Goal: Transaction & Acquisition: Book appointment/travel/reservation

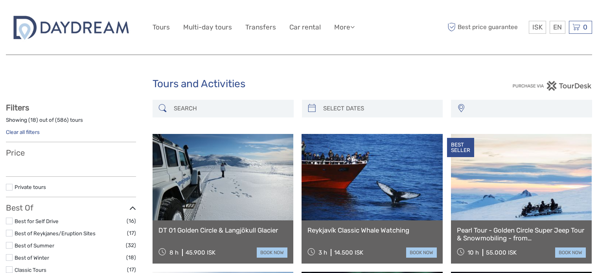
select select
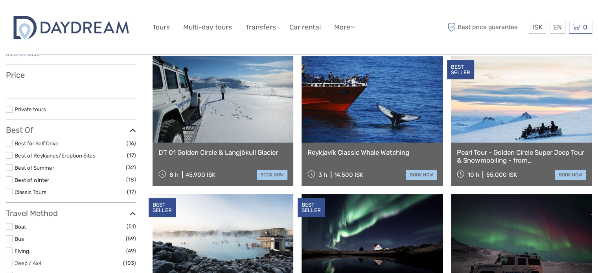
scroll to position [79, 0]
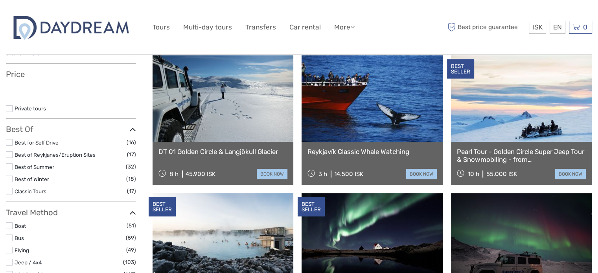
select select
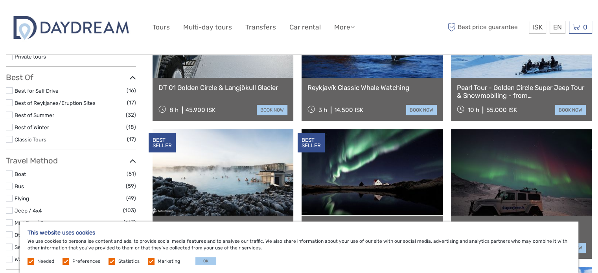
scroll to position [157, 0]
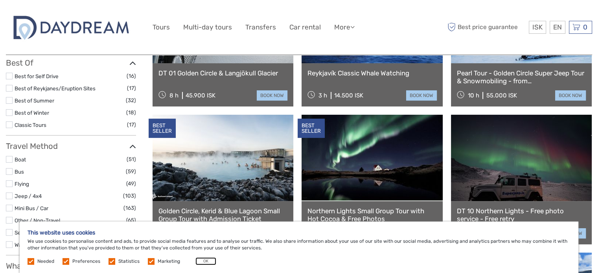
click at [195, 260] on button "OK" at bounding box center [205, 261] width 21 height 8
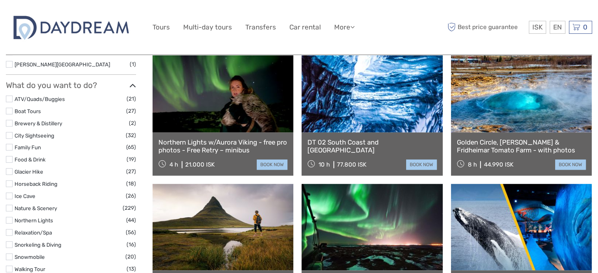
scroll to position [589, 0]
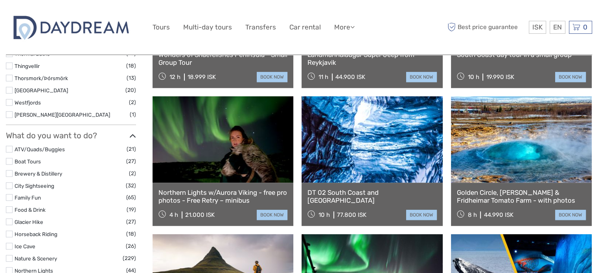
click at [231, 142] on link at bounding box center [222, 139] width 141 height 86
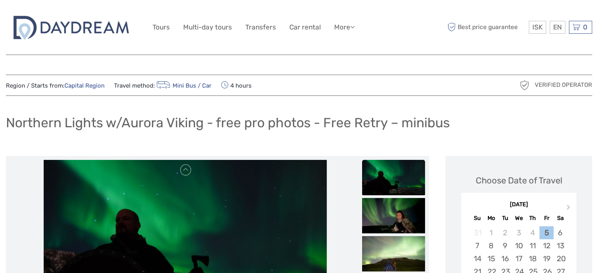
click at [391, 191] on img at bounding box center [393, 177] width 63 height 35
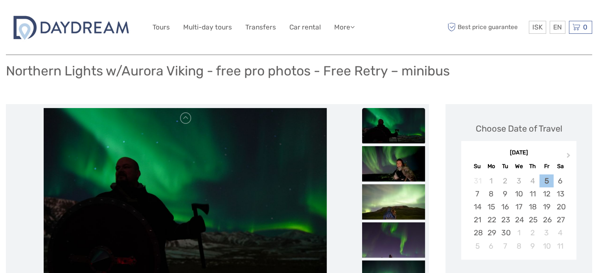
scroll to position [157, 0]
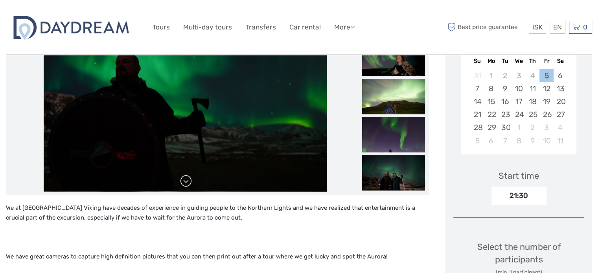
click at [184, 180] on link at bounding box center [186, 181] width 13 height 13
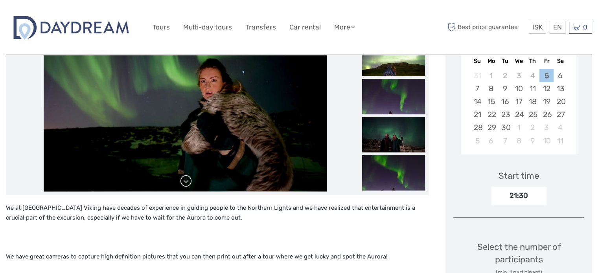
click at [184, 180] on link at bounding box center [186, 181] width 13 height 13
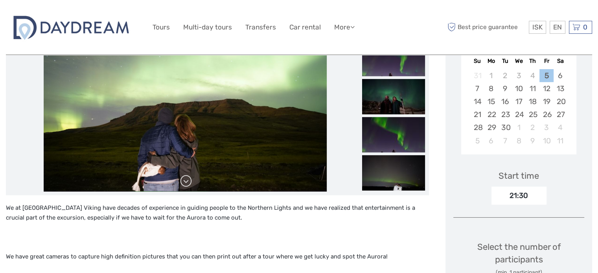
click at [184, 180] on link at bounding box center [186, 181] width 13 height 13
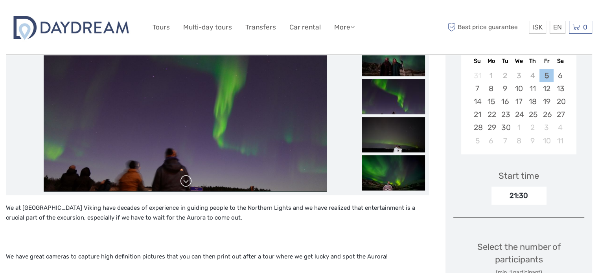
click at [184, 180] on link at bounding box center [186, 181] width 13 height 13
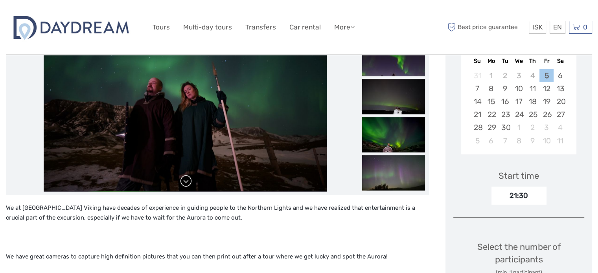
click at [184, 180] on link at bounding box center [186, 181] width 13 height 13
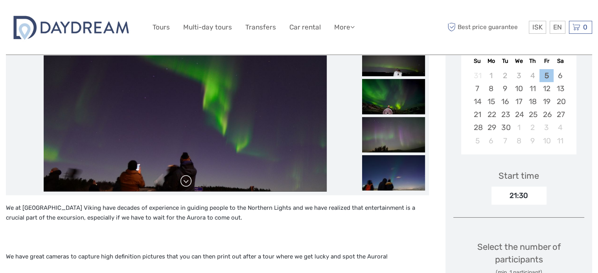
click at [184, 180] on link at bounding box center [186, 181] width 13 height 13
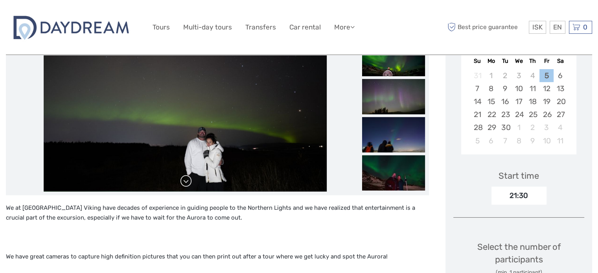
click at [184, 180] on link at bounding box center [186, 181] width 13 height 13
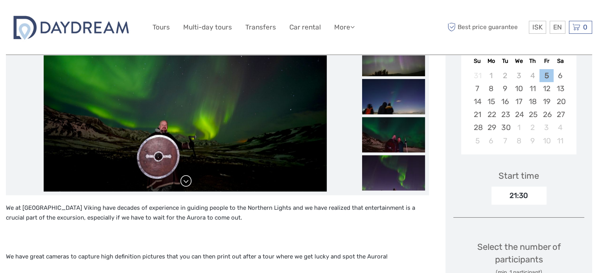
click at [184, 180] on link at bounding box center [186, 181] width 13 height 13
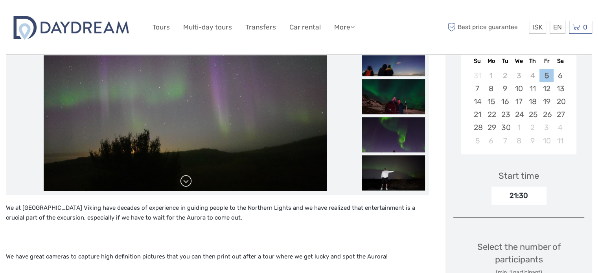
click at [184, 180] on link at bounding box center [186, 181] width 13 height 13
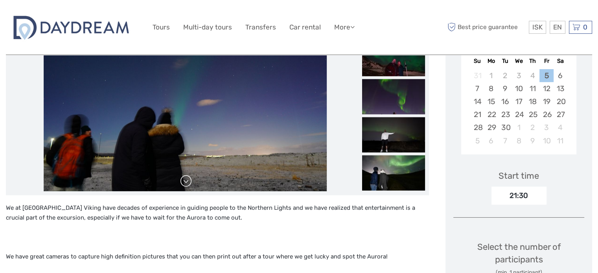
click at [184, 180] on link at bounding box center [186, 181] width 13 height 13
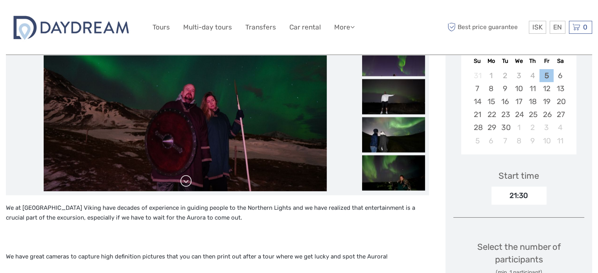
click at [184, 180] on link at bounding box center [186, 181] width 13 height 13
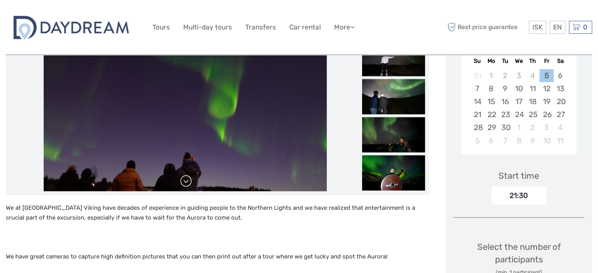
click at [184, 180] on link at bounding box center [186, 181] width 13 height 13
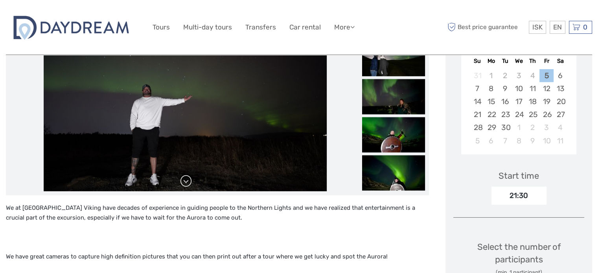
click at [184, 180] on link at bounding box center [186, 181] width 13 height 13
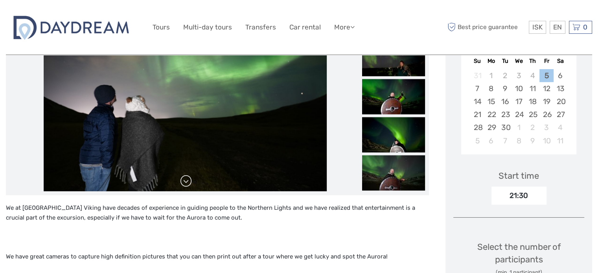
click at [189, 179] on link at bounding box center [186, 181] width 13 height 13
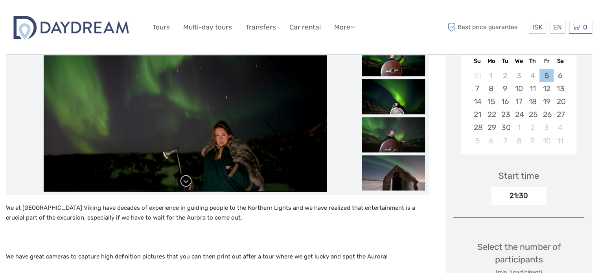
click at [189, 179] on link at bounding box center [186, 181] width 13 height 13
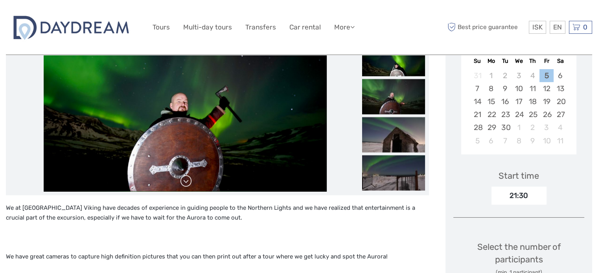
click at [189, 179] on link at bounding box center [186, 181] width 13 height 13
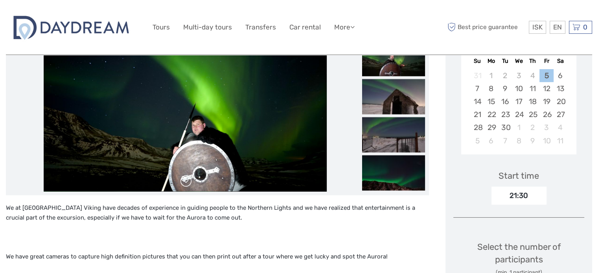
click at [189, 178] on link at bounding box center [186, 181] width 13 height 13
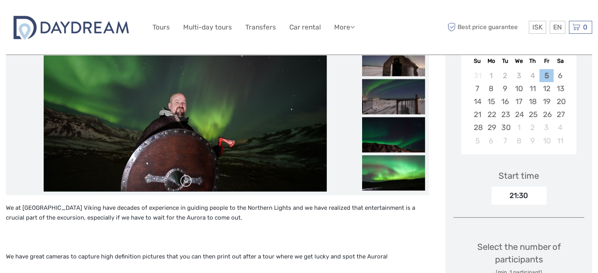
click at [189, 178] on link at bounding box center [186, 181] width 13 height 13
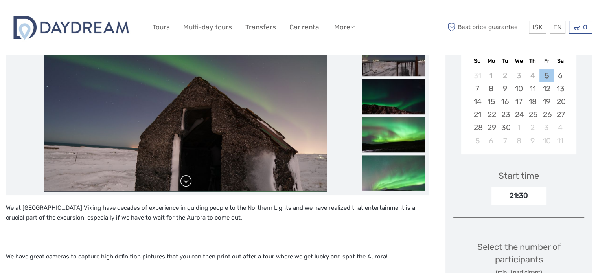
click at [189, 178] on link at bounding box center [186, 181] width 13 height 13
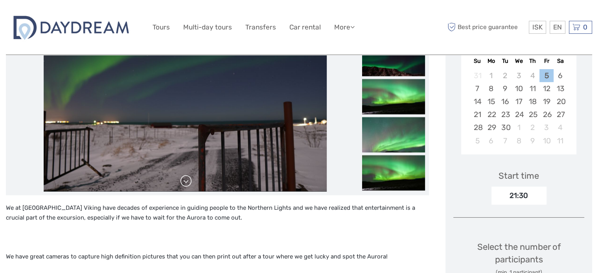
click at [189, 178] on link at bounding box center [186, 181] width 13 height 13
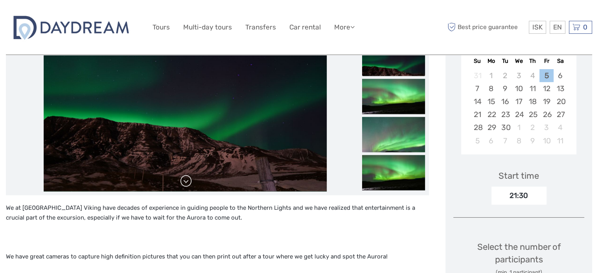
click at [189, 178] on link at bounding box center [186, 181] width 13 height 13
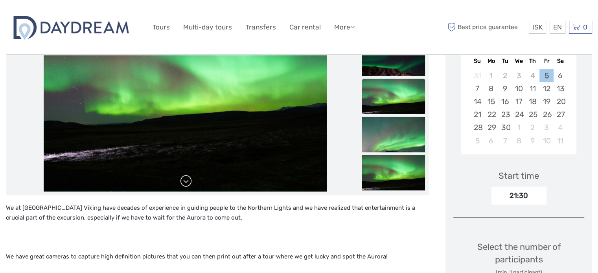
click at [189, 178] on link at bounding box center [186, 181] width 13 height 13
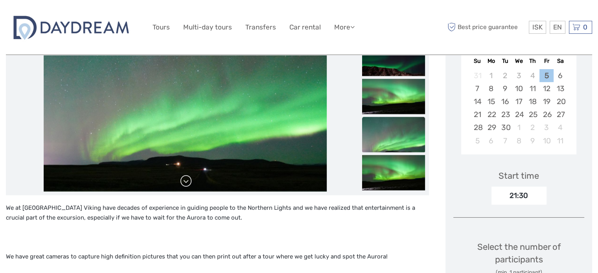
click at [189, 178] on link at bounding box center [186, 181] width 13 height 13
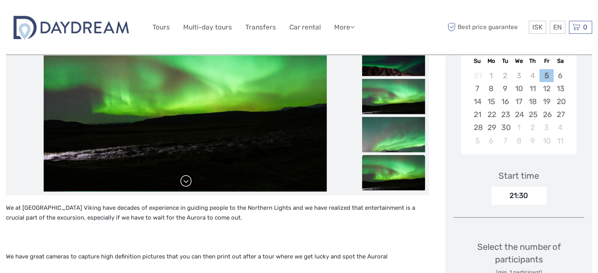
click at [189, 178] on link at bounding box center [186, 181] width 13 height 13
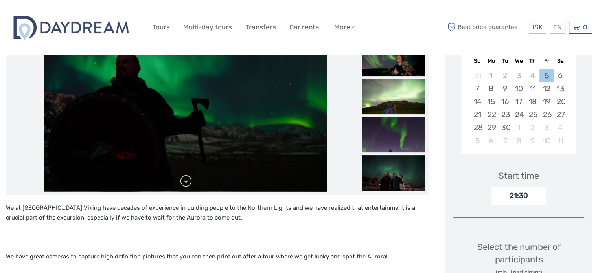
click at [189, 178] on div at bounding box center [185, 97] width 350 height 189
click at [189, 178] on link at bounding box center [186, 181] width 13 height 13
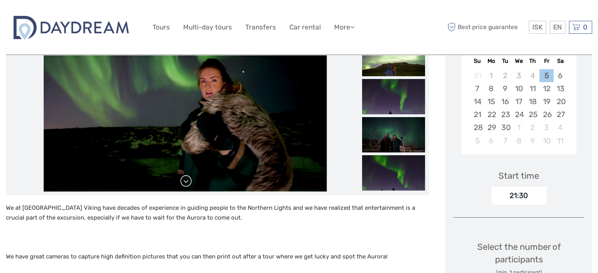
click at [189, 178] on link at bounding box center [186, 181] width 13 height 13
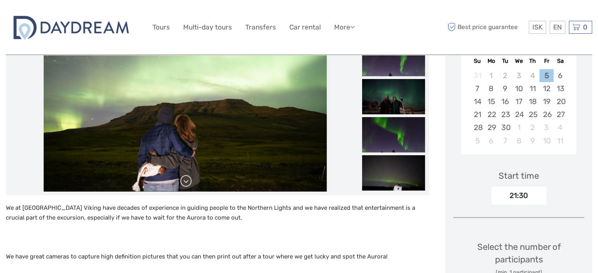
click at [189, 178] on link at bounding box center [186, 181] width 13 height 13
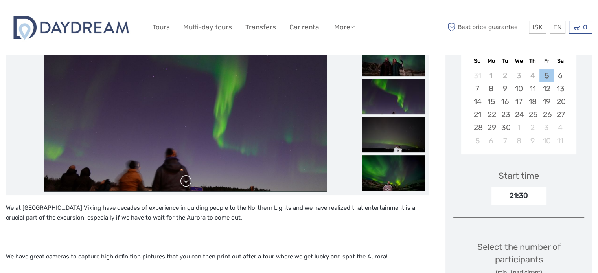
click at [189, 178] on link at bounding box center [186, 181] width 13 height 13
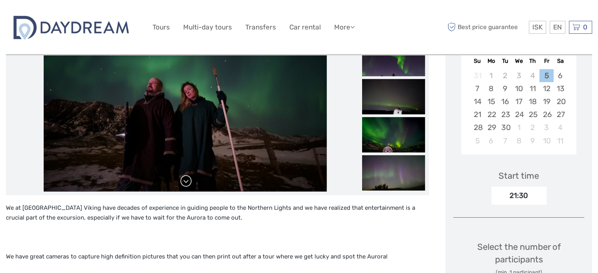
click at [189, 178] on link at bounding box center [186, 181] width 13 height 13
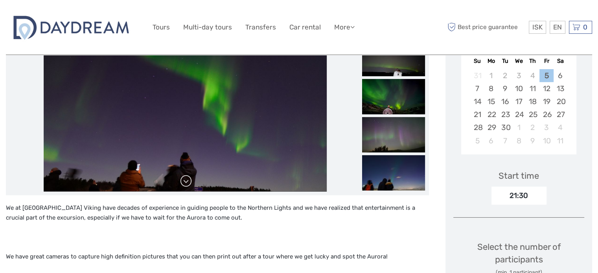
click at [189, 178] on link at bounding box center [186, 181] width 13 height 13
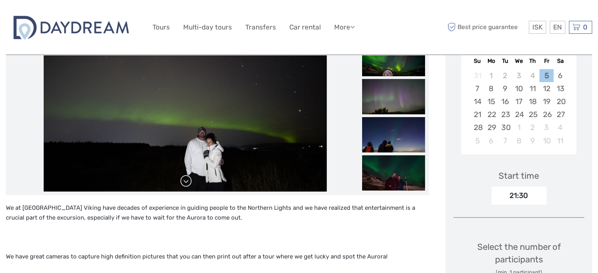
click at [189, 178] on link at bounding box center [186, 181] width 13 height 13
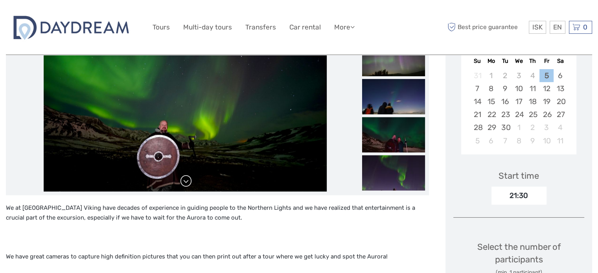
click at [189, 178] on link at bounding box center [186, 181] width 13 height 13
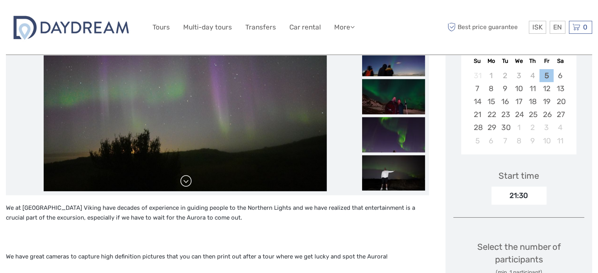
click at [189, 178] on link at bounding box center [186, 181] width 13 height 13
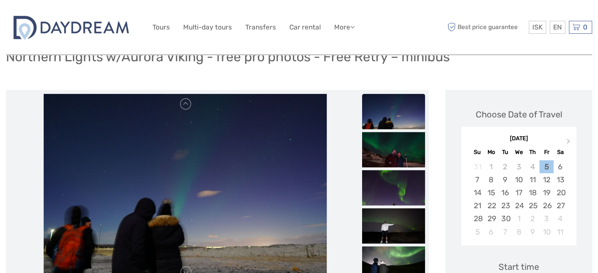
scroll to position [0, 0]
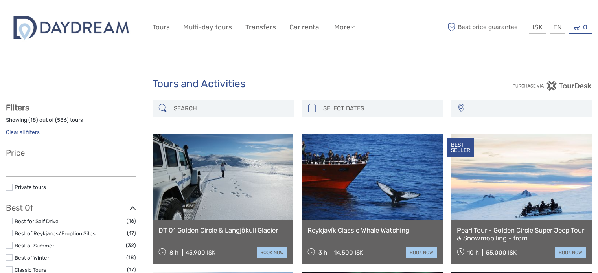
select select
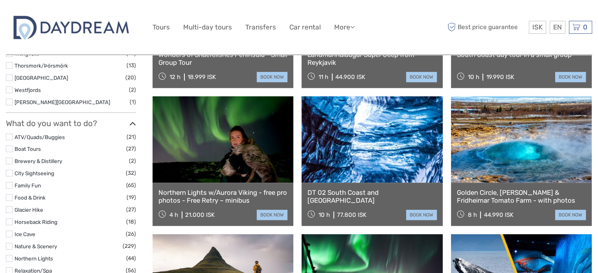
select select
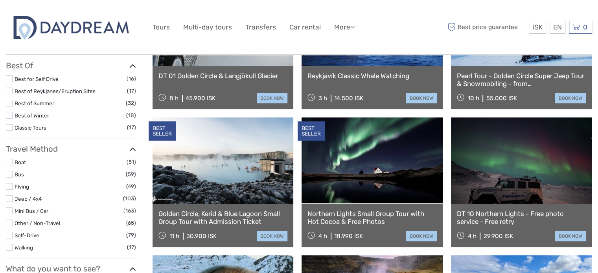
scroll to position [196, 0]
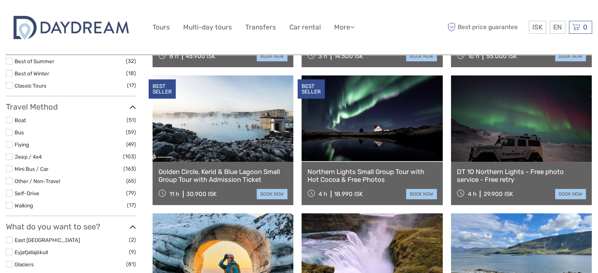
click at [554, 173] on link "DT 10 Northern Lights - Free photo service - Free retry" at bounding box center [521, 176] width 129 height 16
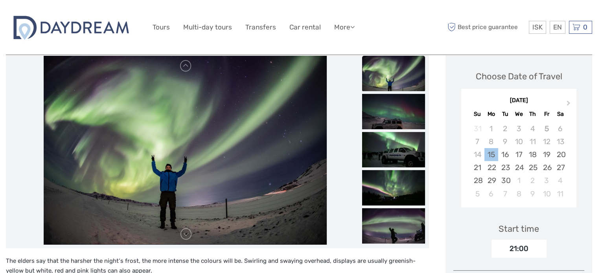
scroll to position [118, 0]
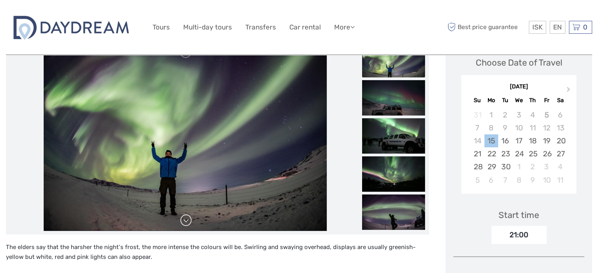
click at [188, 222] on link at bounding box center [186, 220] width 13 height 13
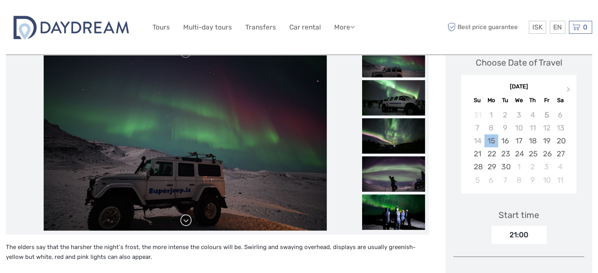
click at [188, 221] on link at bounding box center [186, 220] width 13 height 13
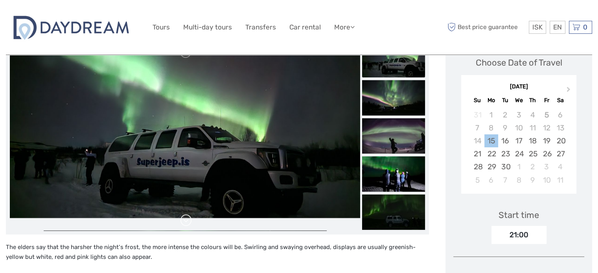
click at [188, 221] on link at bounding box center [186, 220] width 13 height 13
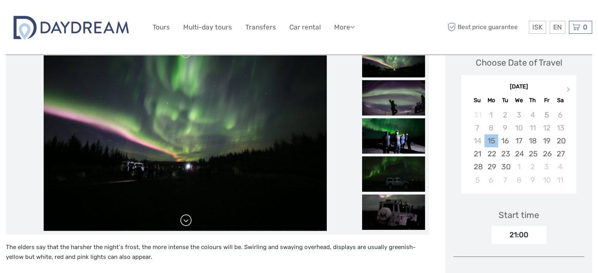
click at [188, 221] on link at bounding box center [186, 220] width 13 height 13
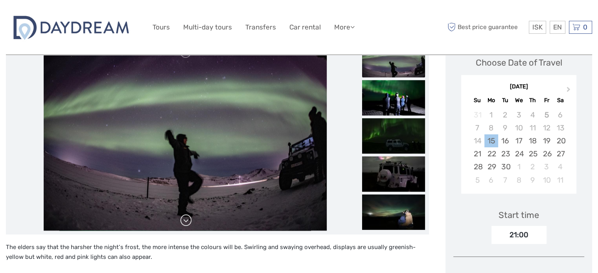
click at [188, 221] on link at bounding box center [186, 220] width 13 height 13
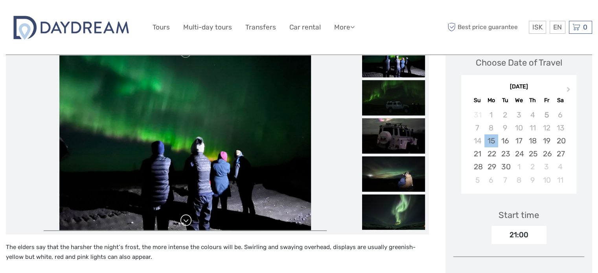
click at [188, 221] on link at bounding box center [186, 220] width 13 height 13
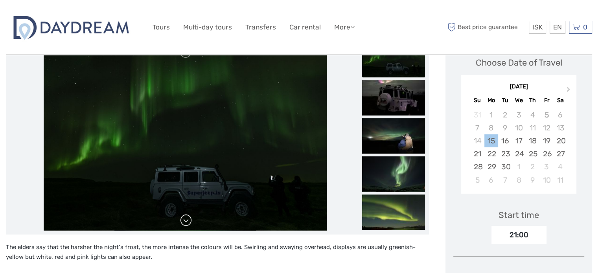
click at [188, 221] on link at bounding box center [186, 220] width 13 height 13
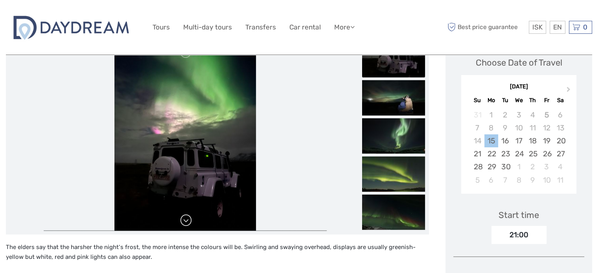
click at [188, 221] on link at bounding box center [186, 220] width 13 height 13
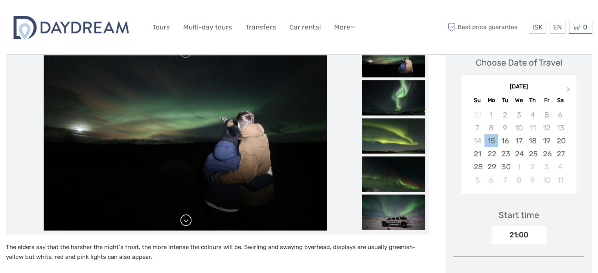
click at [188, 221] on link at bounding box center [186, 220] width 13 height 13
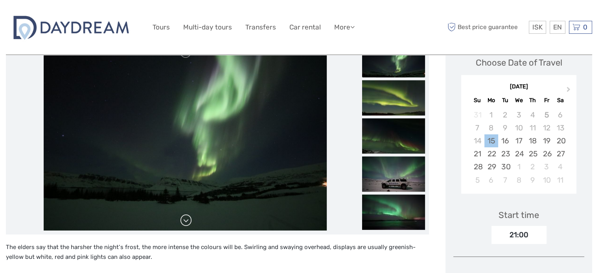
click at [188, 221] on link at bounding box center [186, 220] width 13 height 13
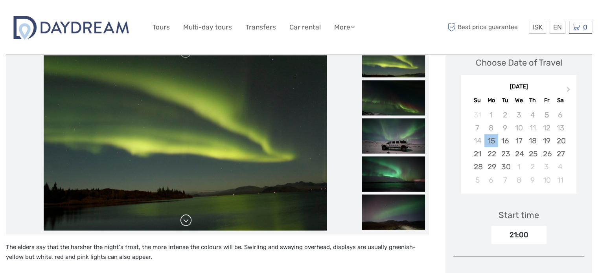
click at [188, 221] on link at bounding box center [186, 220] width 13 height 13
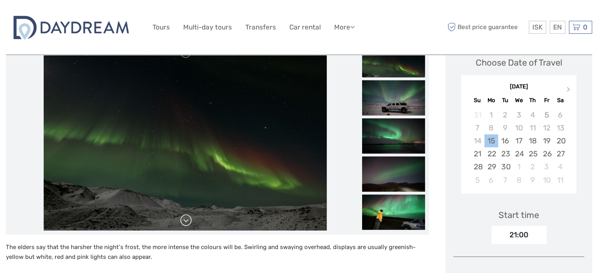
click at [188, 221] on link at bounding box center [186, 220] width 13 height 13
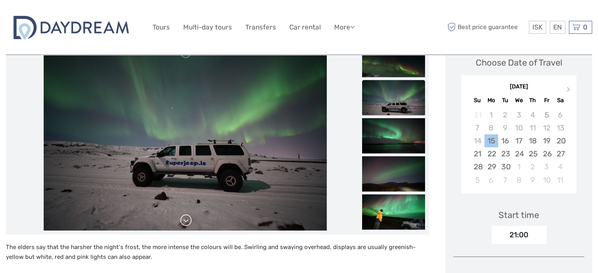
click at [188, 221] on link at bounding box center [186, 220] width 13 height 13
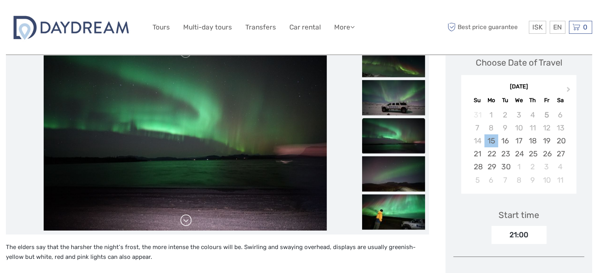
click at [188, 221] on link at bounding box center [186, 220] width 13 height 13
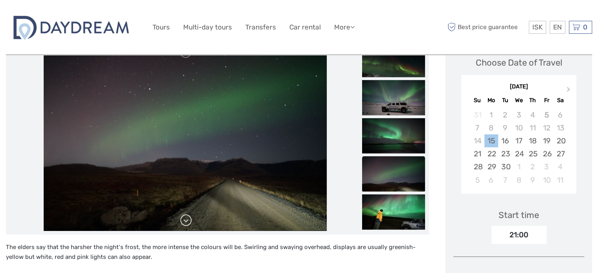
click at [188, 221] on link at bounding box center [186, 220] width 13 height 13
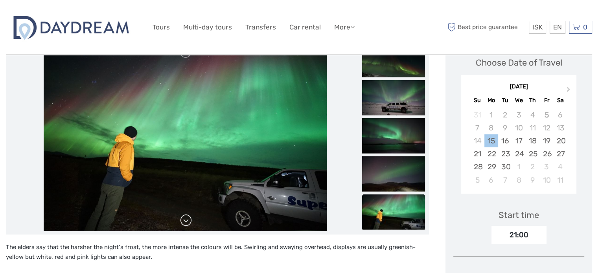
click at [188, 221] on link at bounding box center [186, 220] width 13 height 13
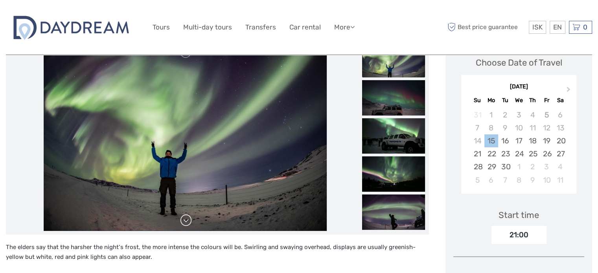
click at [188, 221] on link at bounding box center [186, 220] width 13 height 13
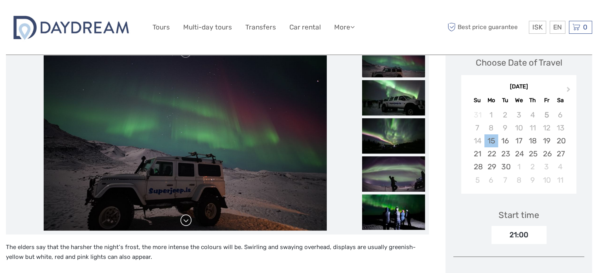
click at [182, 219] on link at bounding box center [186, 220] width 13 height 13
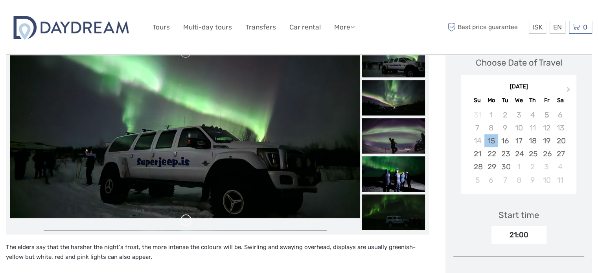
click at [182, 219] on link at bounding box center [186, 220] width 13 height 13
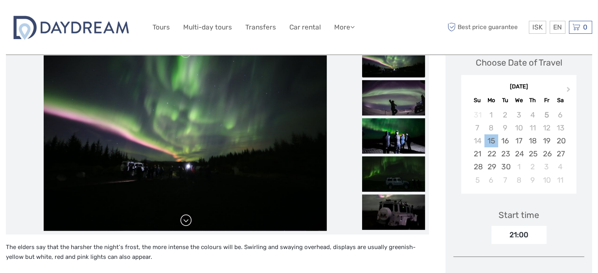
click at [182, 219] on link at bounding box center [186, 220] width 13 height 13
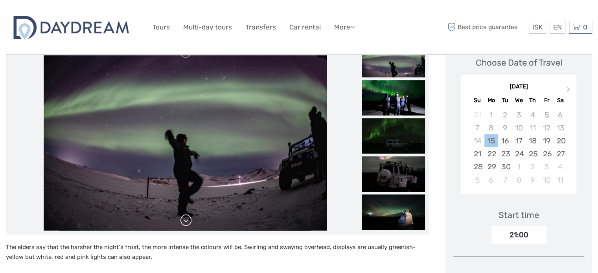
click at [182, 219] on link at bounding box center [186, 220] width 13 height 13
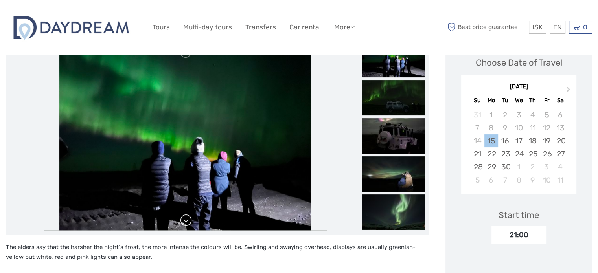
click at [182, 219] on link at bounding box center [186, 220] width 13 height 13
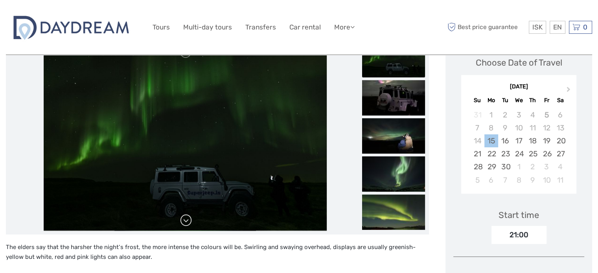
click at [182, 219] on link at bounding box center [186, 220] width 13 height 13
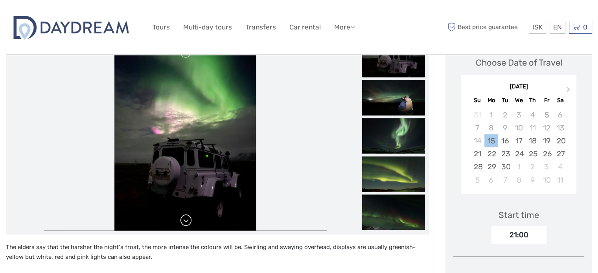
click at [182, 219] on link at bounding box center [186, 220] width 13 height 13
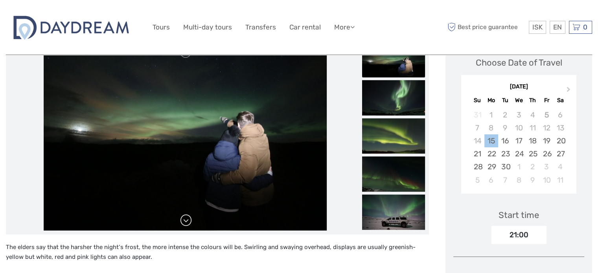
click at [182, 219] on link at bounding box center [186, 220] width 13 height 13
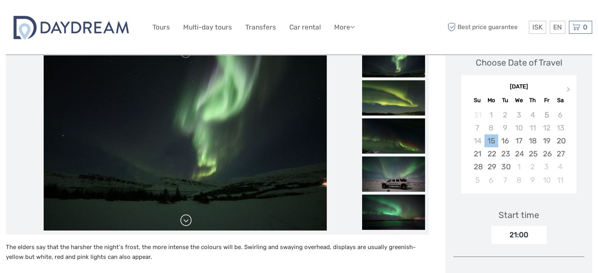
click at [182, 219] on link at bounding box center [186, 220] width 13 height 13
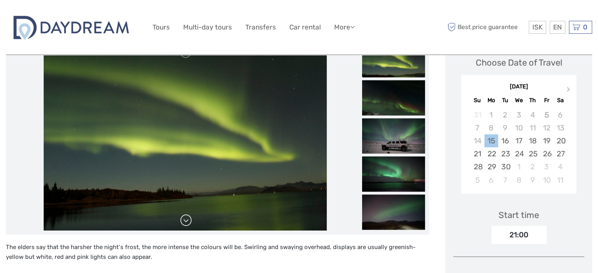
click at [182, 219] on link at bounding box center [186, 220] width 13 height 13
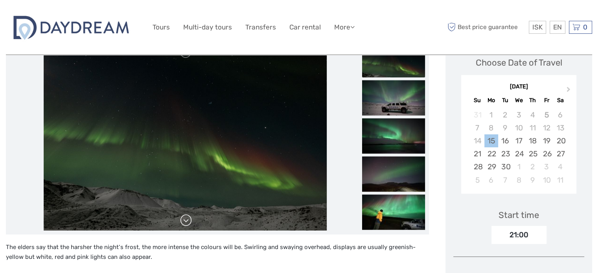
click at [182, 219] on link at bounding box center [186, 220] width 13 height 13
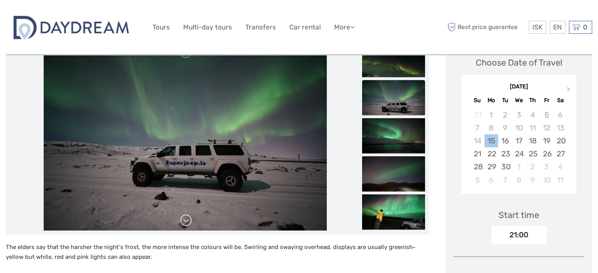
click at [182, 219] on link at bounding box center [186, 220] width 13 height 13
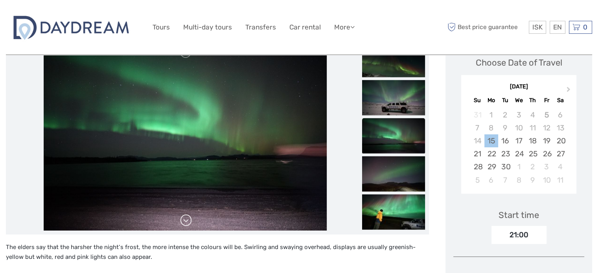
click at [182, 219] on link at bounding box center [186, 220] width 13 height 13
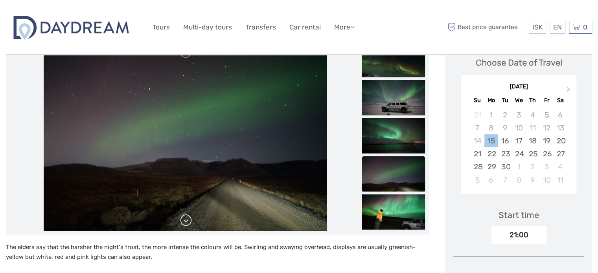
click at [182, 219] on link at bounding box center [186, 220] width 13 height 13
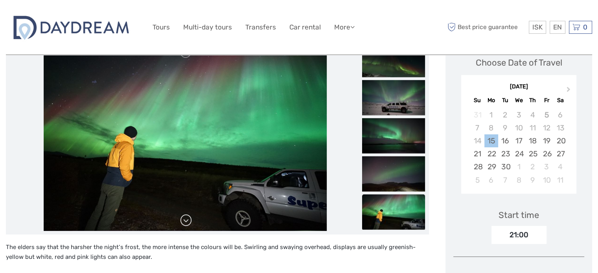
click at [182, 219] on link at bounding box center [186, 220] width 13 height 13
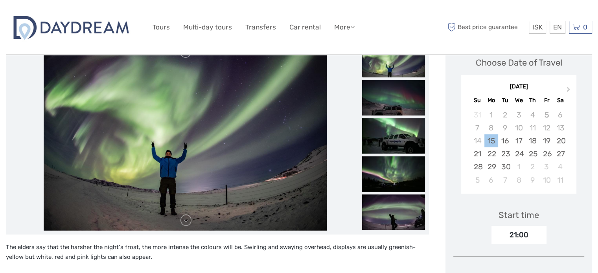
click at [183, 219] on div at bounding box center [185, 136] width 350 height 189
click at [183, 219] on link at bounding box center [186, 220] width 13 height 13
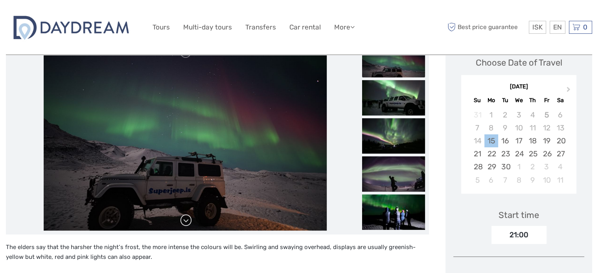
click at [183, 219] on link at bounding box center [186, 220] width 13 height 13
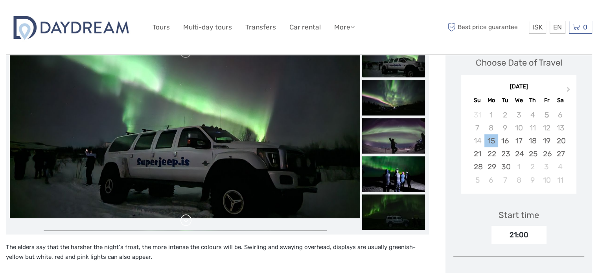
click at [183, 219] on link at bounding box center [186, 220] width 13 height 13
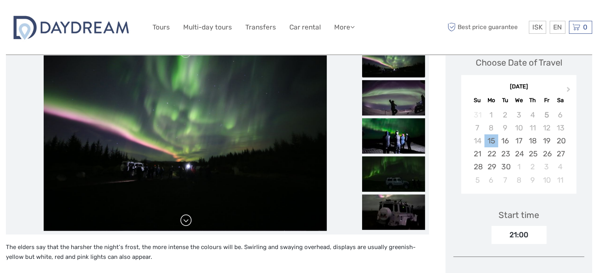
click at [183, 219] on link at bounding box center [186, 220] width 13 height 13
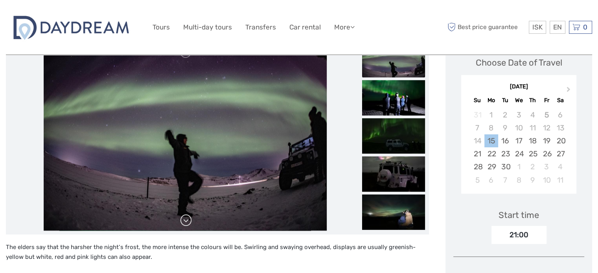
click at [183, 219] on link at bounding box center [186, 220] width 13 height 13
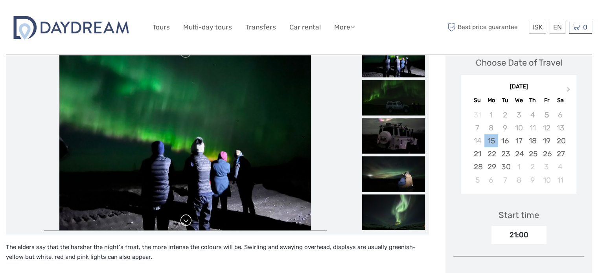
click at [183, 219] on link at bounding box center [186, 220] width 13 height 13
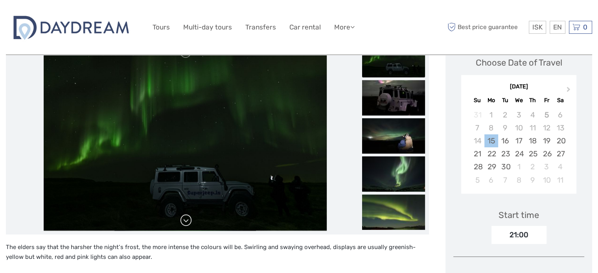
click at [183, 219] on link at bounding box center [186, 220] width 13 height 13
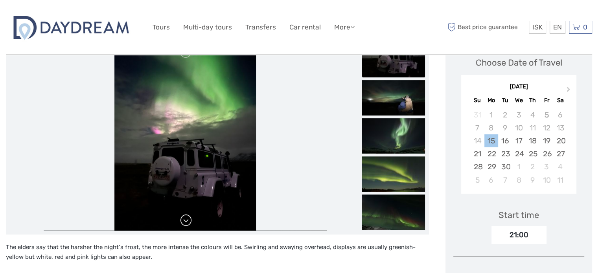
click at [183, 219] on link at bounding box center [186, 220] width 13 height 13
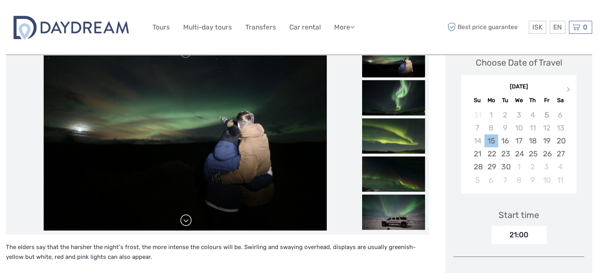
click at [183, 219] on link at bounding box center [186, 220] width 13 height 13
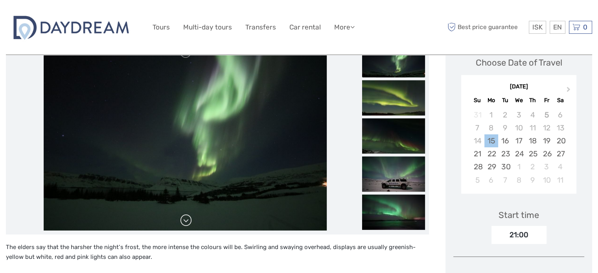
click at [183, 219] on link at bounding box center [186, 220] width 13 height 13
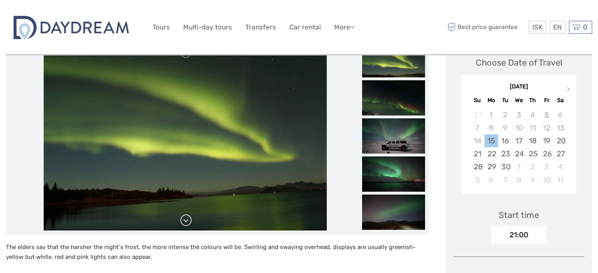
click at [183, 219] on link at bounding box center [186, 220] width 13 height 13
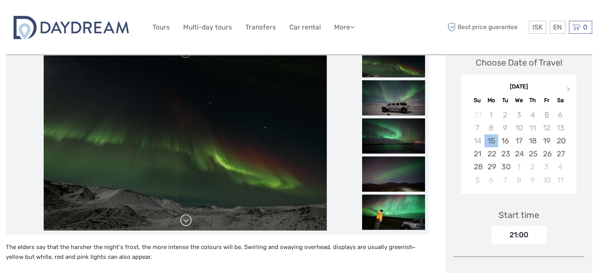
click at [183, 219] on link at bounding box center [186, 220] width 13 height 13
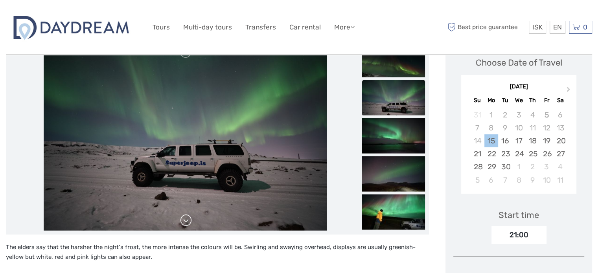
click at [183, 219] on link at bounding box center [186, 220] width 13 height 13
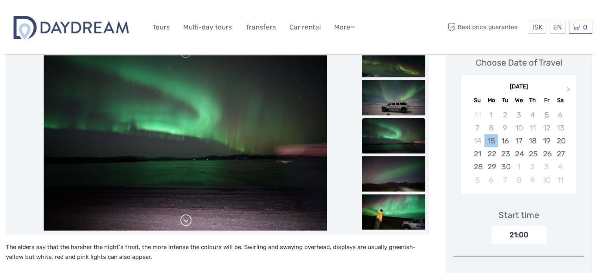
click at [183, 219] on link at bounding box center [186, 220] width 13 height 13
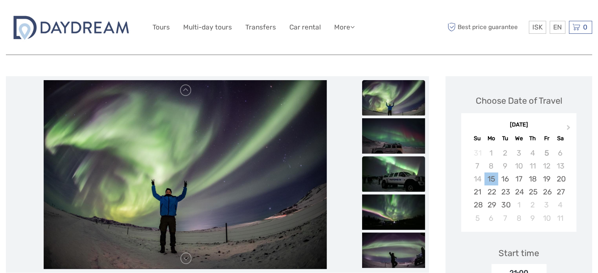
scroll to position [79, 0]
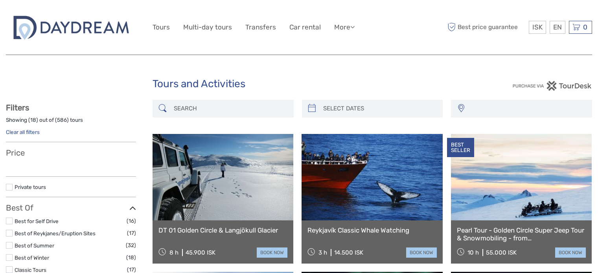
select select
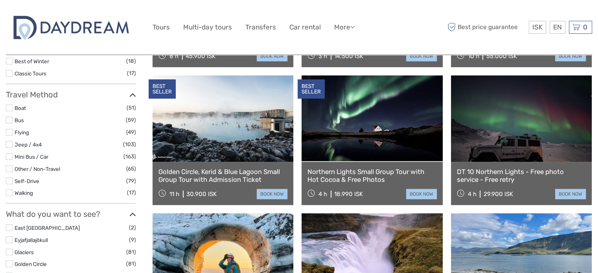
select select
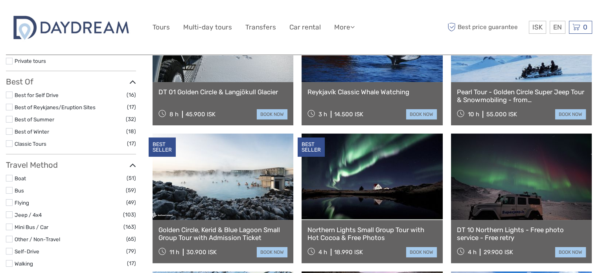
scroll to position [157, 0]
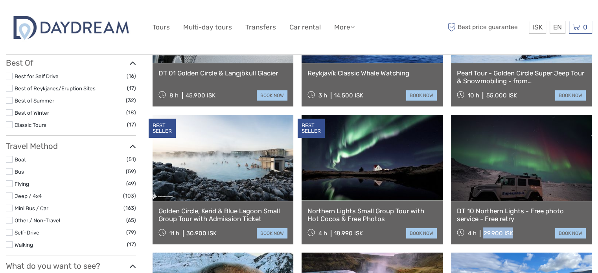
drag, startPoint x: 521, startPoint y: 235, endPoint x: 482, endPoint y: 232, distance: 39.8
click at [482, 232] on div "4 h 29.900 ISK book now" at bounding box center [521, 232] width 129 height 11
click at [379, 177] on link at bounding box center [371, 158] width 141 height 86
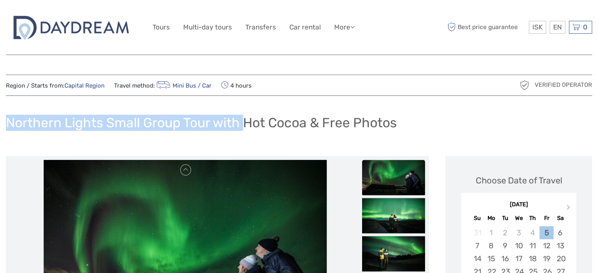
drag, startPoint x: 7, startPoint y: 119, endPoint x: 248, endPoint y: 121, distance: 241.2
click at [248, 121] on h1 "Northern Lights Small Group Tour with Hot Cocoa & Free Photos" at bounding box center [201, 123] width 391 height 16
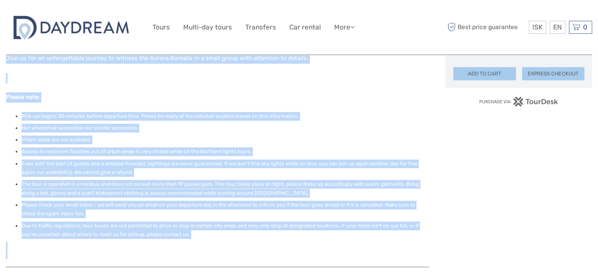
scroll to position [574, 0]
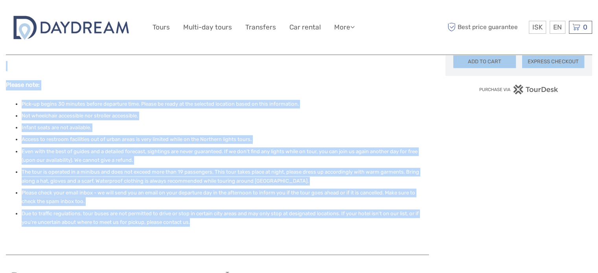
drag, startPoint x: 4, startPoint y: 127, endPoint x: 363, endPoint y: 203, distance: 366.7
copy div "Lorem ipsum dolors ametcon adi elitseddoeiu tempor in utl Etdolo Magnaali, enim…"
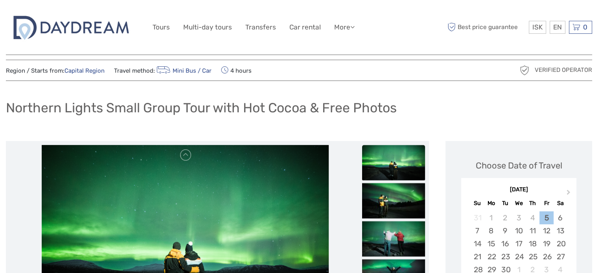
scroll to position [0, 0]
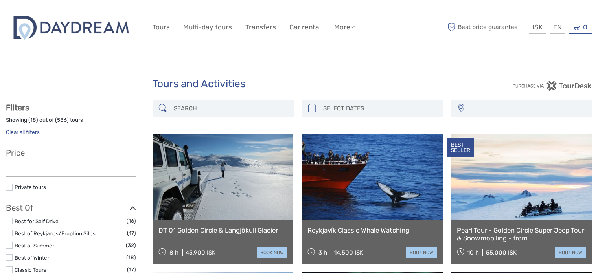
select select
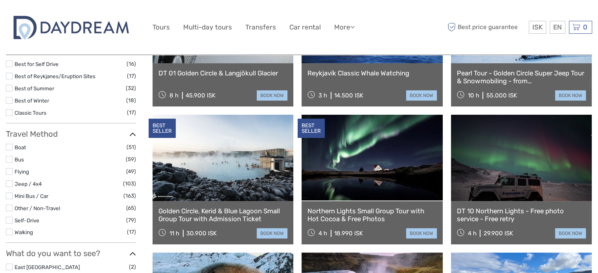
select select
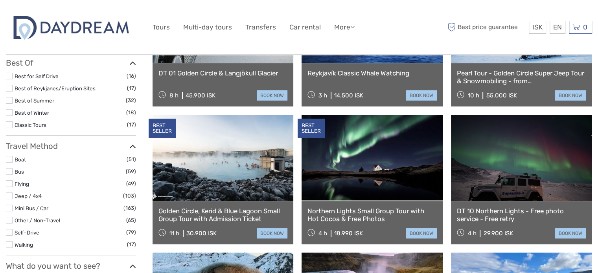
scroll to position [0, 0]
click at [498, 214] on link "DT 10 Northern Lights - Free photo service - Free retry" at bounding box center [521, 215] width 129 height 16
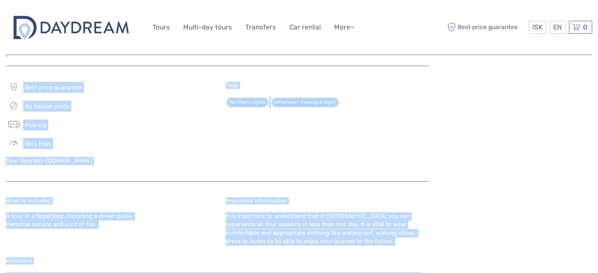
scroll to position [691, 0]
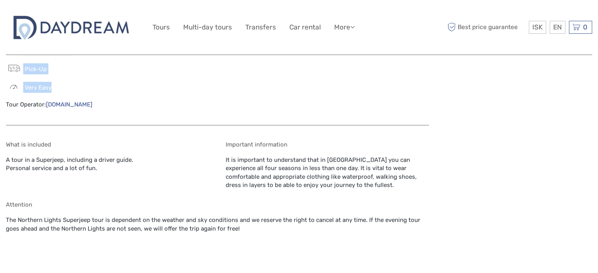
drag, startPoint x: 1, startPoint y: 125, endPoint x: 150, endPoint y: 70, distance: 159.0
click at [150, 70] on body "ISK ISK € $ £ EN English Español Deutsch Tours Multi-day tours Transfers Car re…" at bounding box center [299, 42] width 598 height 1466
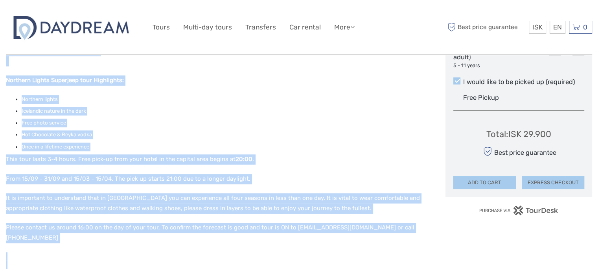
scroll to position [416, 0]
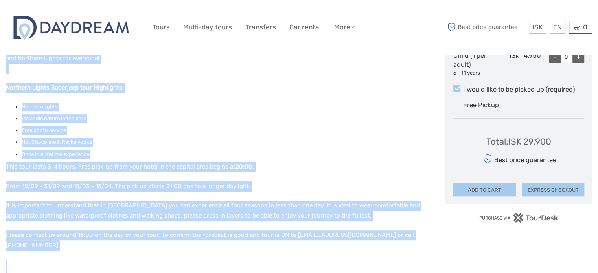
copy div "Lor ipsumd sit amet con adipisc eli seddo‘e tempo, inc utla etdolor mag aliquae…"
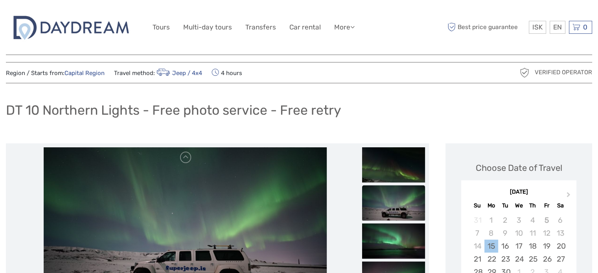
scroll to position [0, 0]
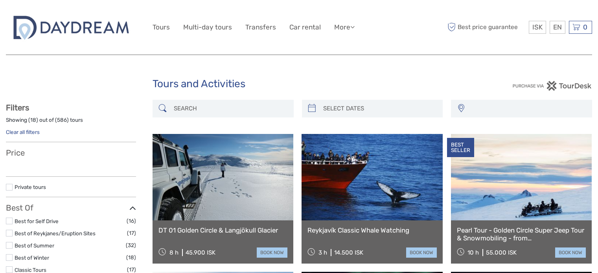
select select
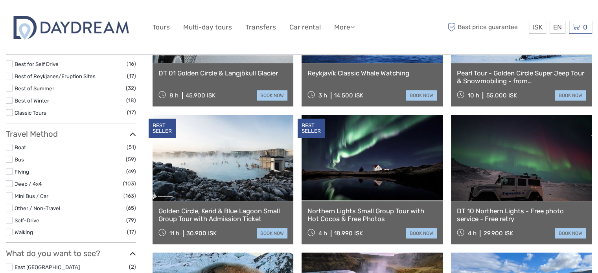
select select
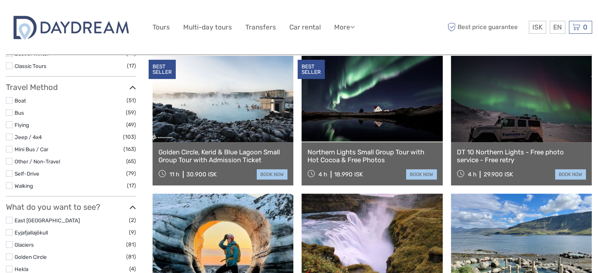
scroll to position [208, 0]
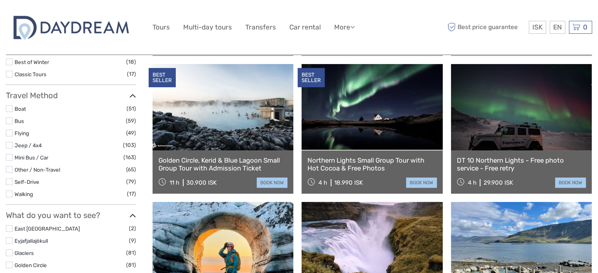
click at [352, 132] on link at bounding box center [371, 107] width 141 height 86
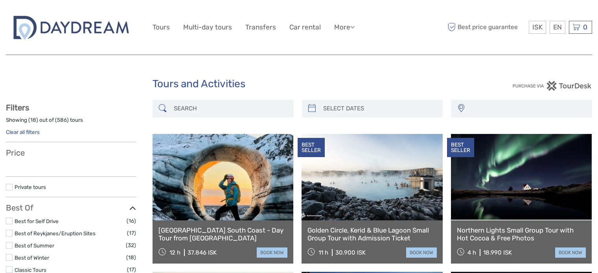
select select
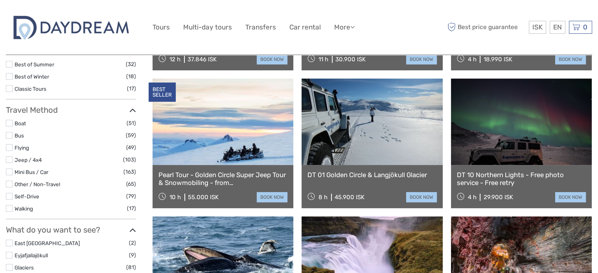
scroll to position [196, 0]
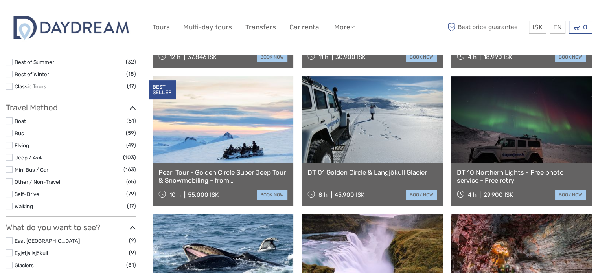
click at [495, 174] on link "DT 10 Northern Lights - Free photo service - Free retry" at bounding box center [521, 177] width 129 height 16
